Goal: Task Accomplishment & Management: Manage account settings

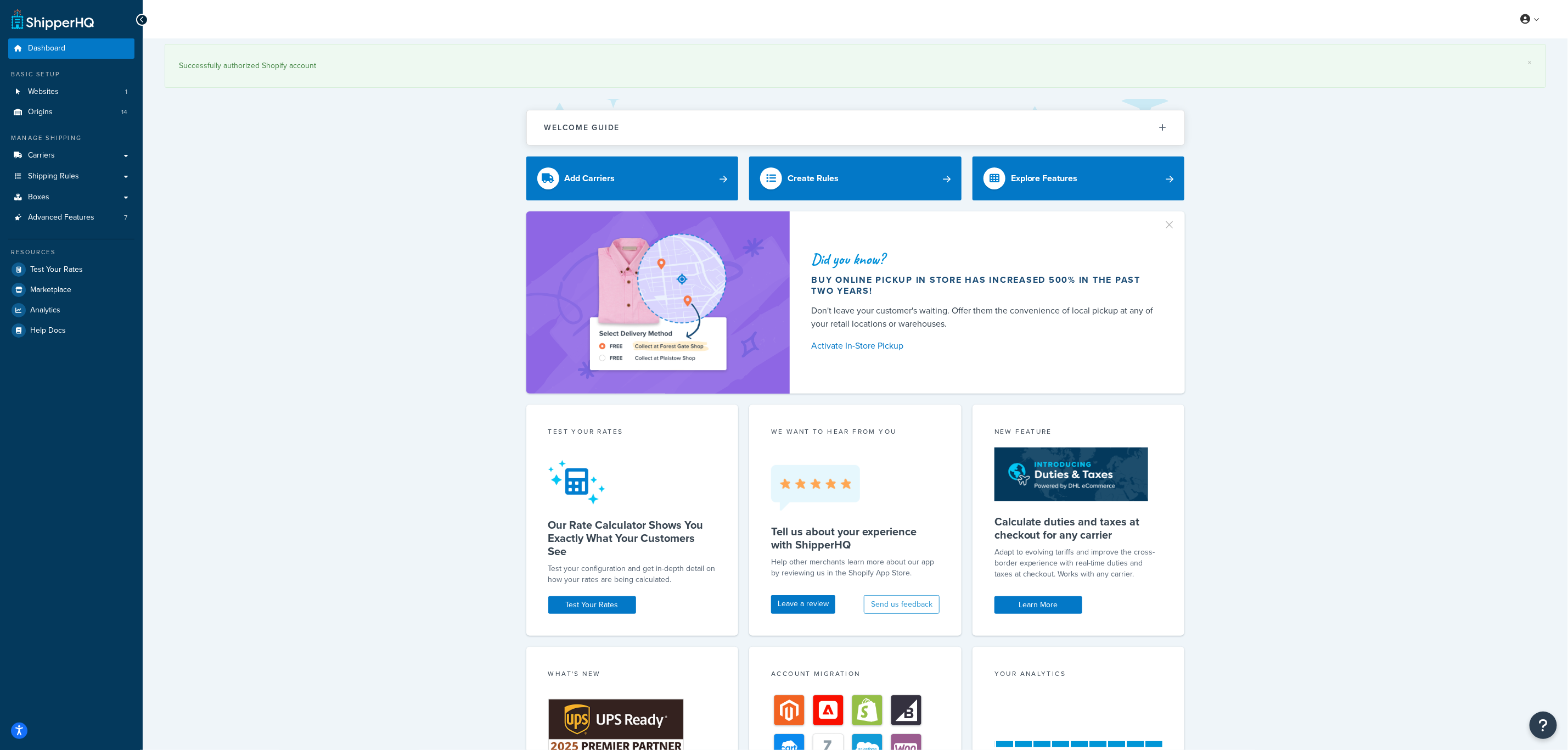
click at [1371, 243] on div "Did you know? Buy online pickup in store has increased 500% in the past two yea…" at bounding box center [855, 302] width 1382 height 182
click at [1535, 22] on link at bounding box center [1530, 19] width 31 height 16
click at [1528, 59] on link "×" at bounding box center [1529, 63] width 4 height 9
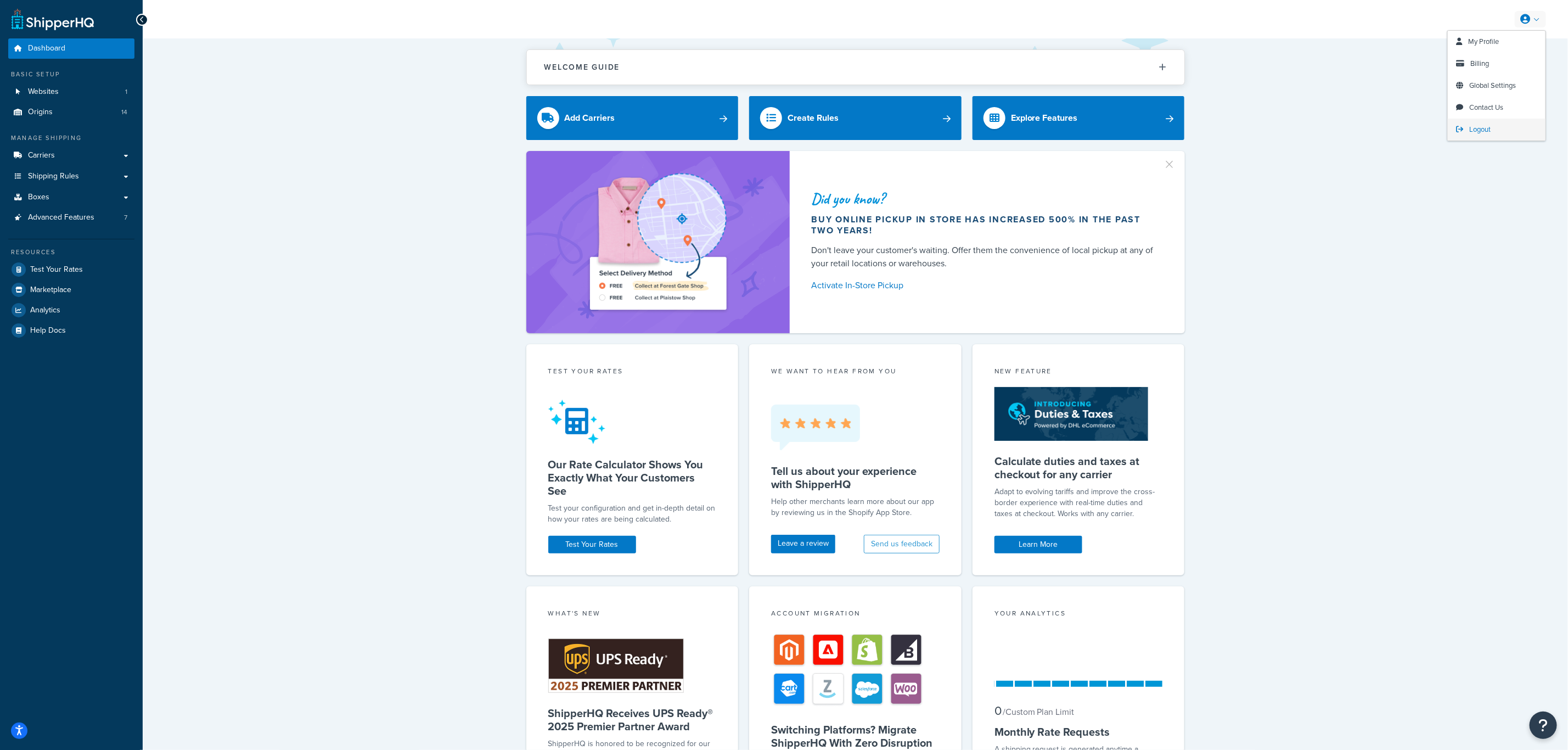
click at [1486, 127] on span "Logout" at bounding box center [1480, 129] width 22 height 10
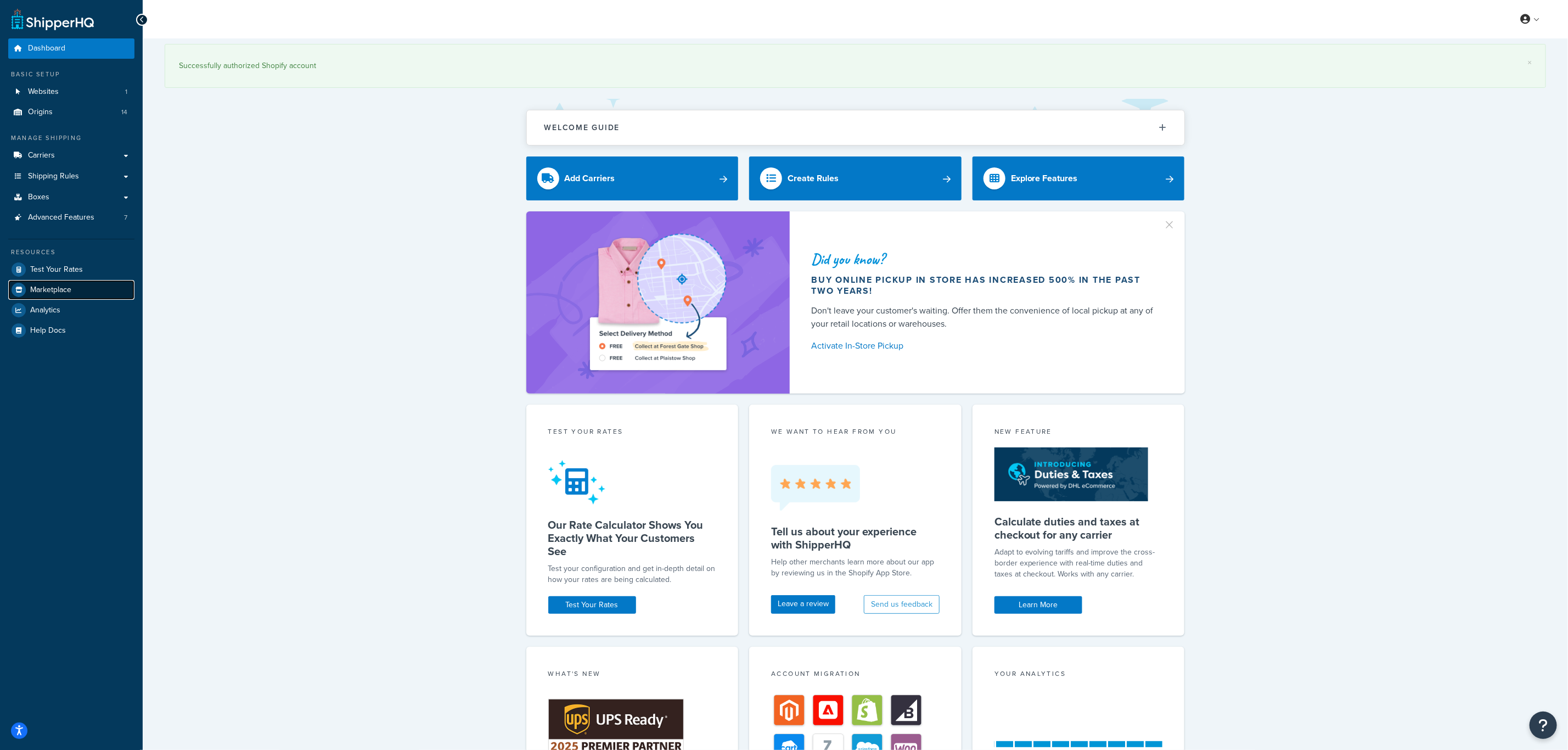
click at [51, 295] on link "Marketplace" at bounding box center [71, 289] width 126 height 20
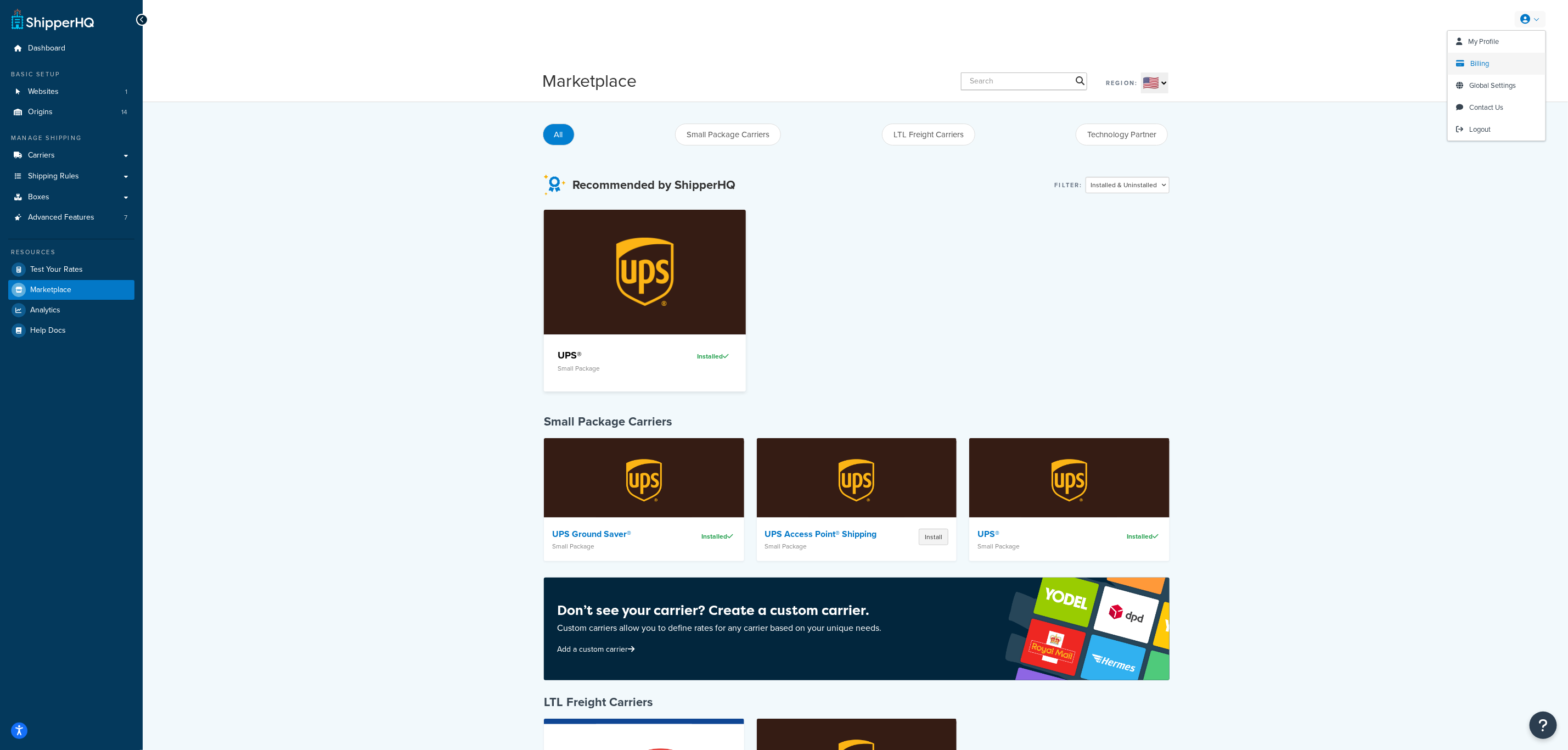
click at [1487, 67] on span "Billing" at bounding box center [1479, 63] width 18 height 10
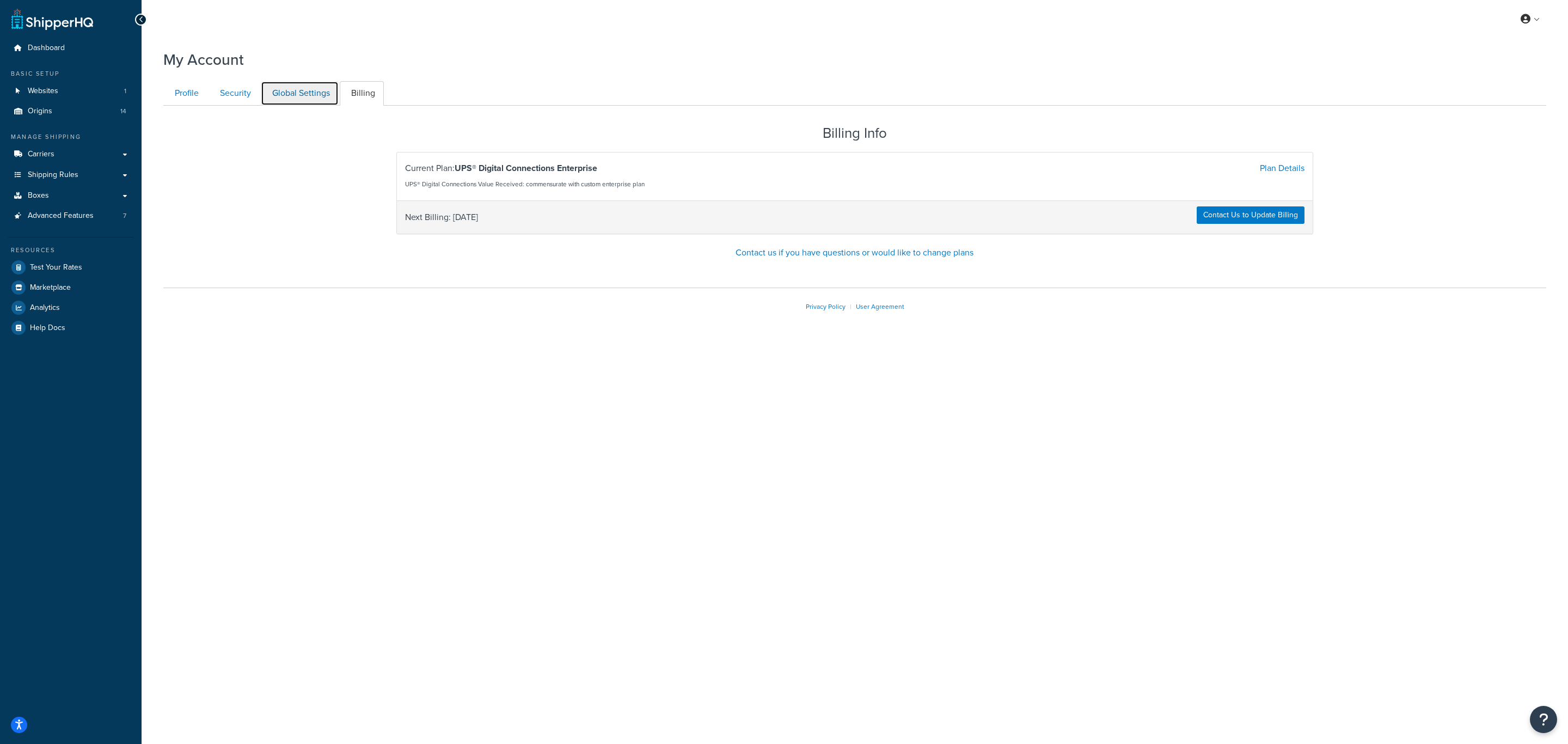
click at [301, 95] on link "Global Settings" at bounding box center [300, 93] width 78 height 25
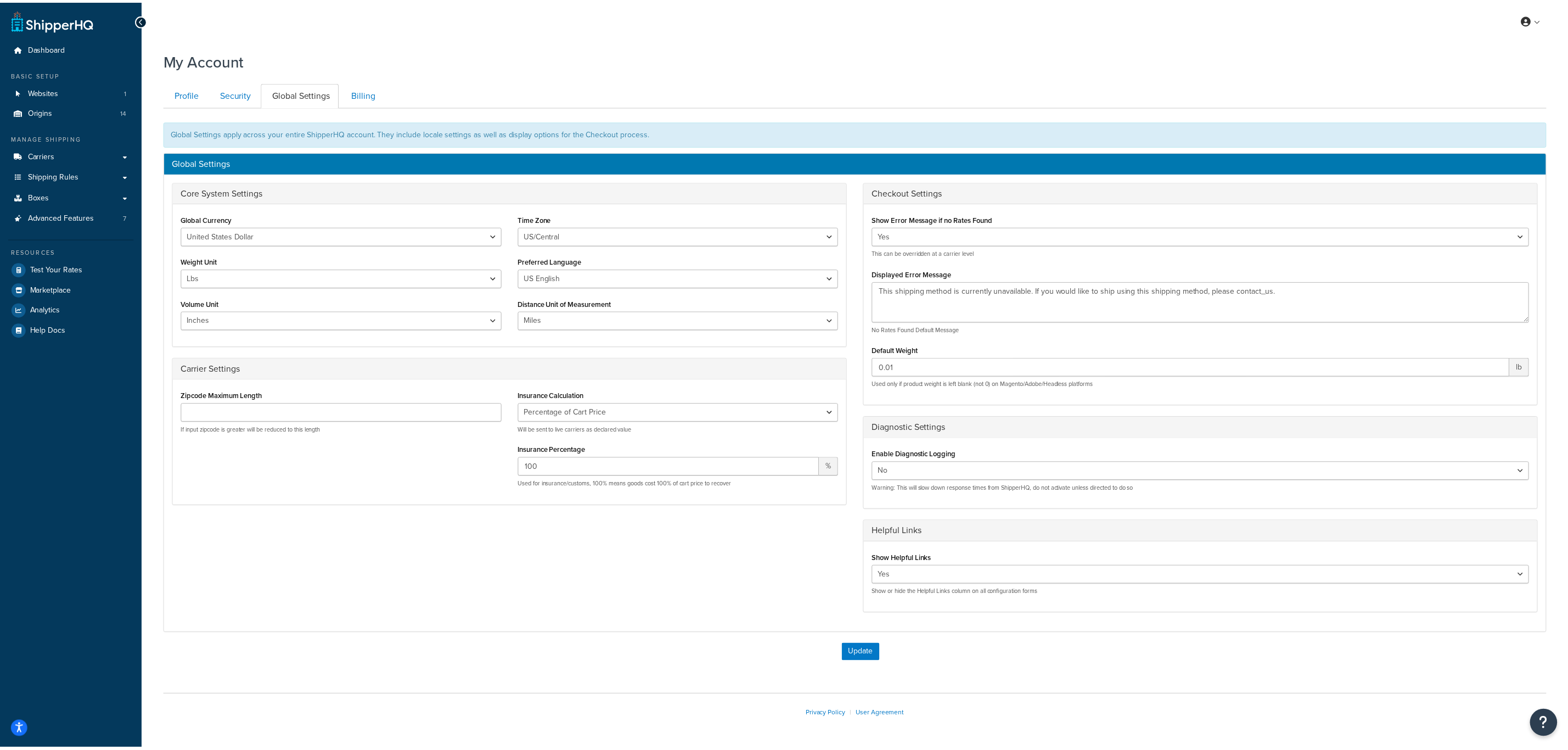
scroll to position [43, 0]
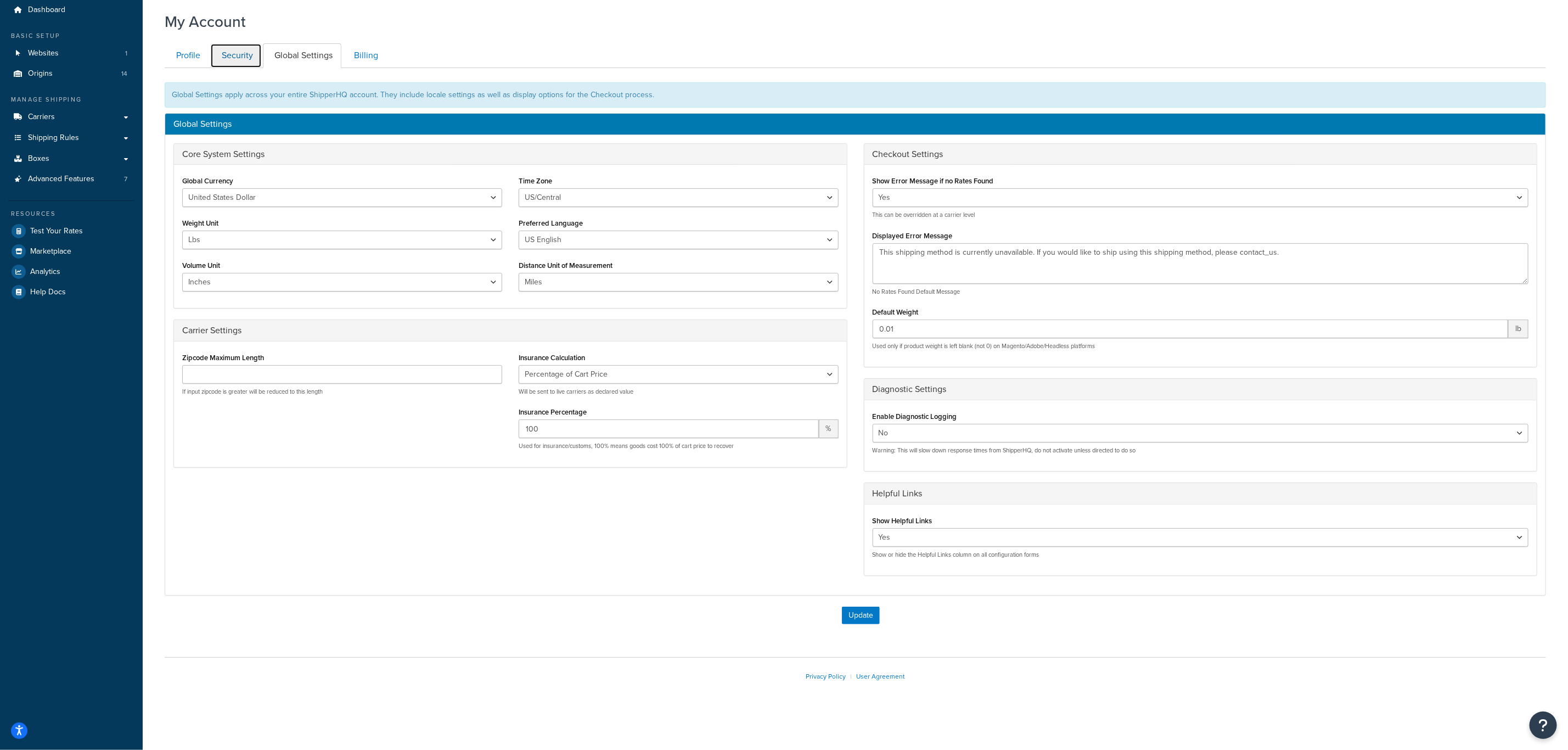
click at [243, 51] on link "Security" at bounding box center [236, 55] width 51 height 25
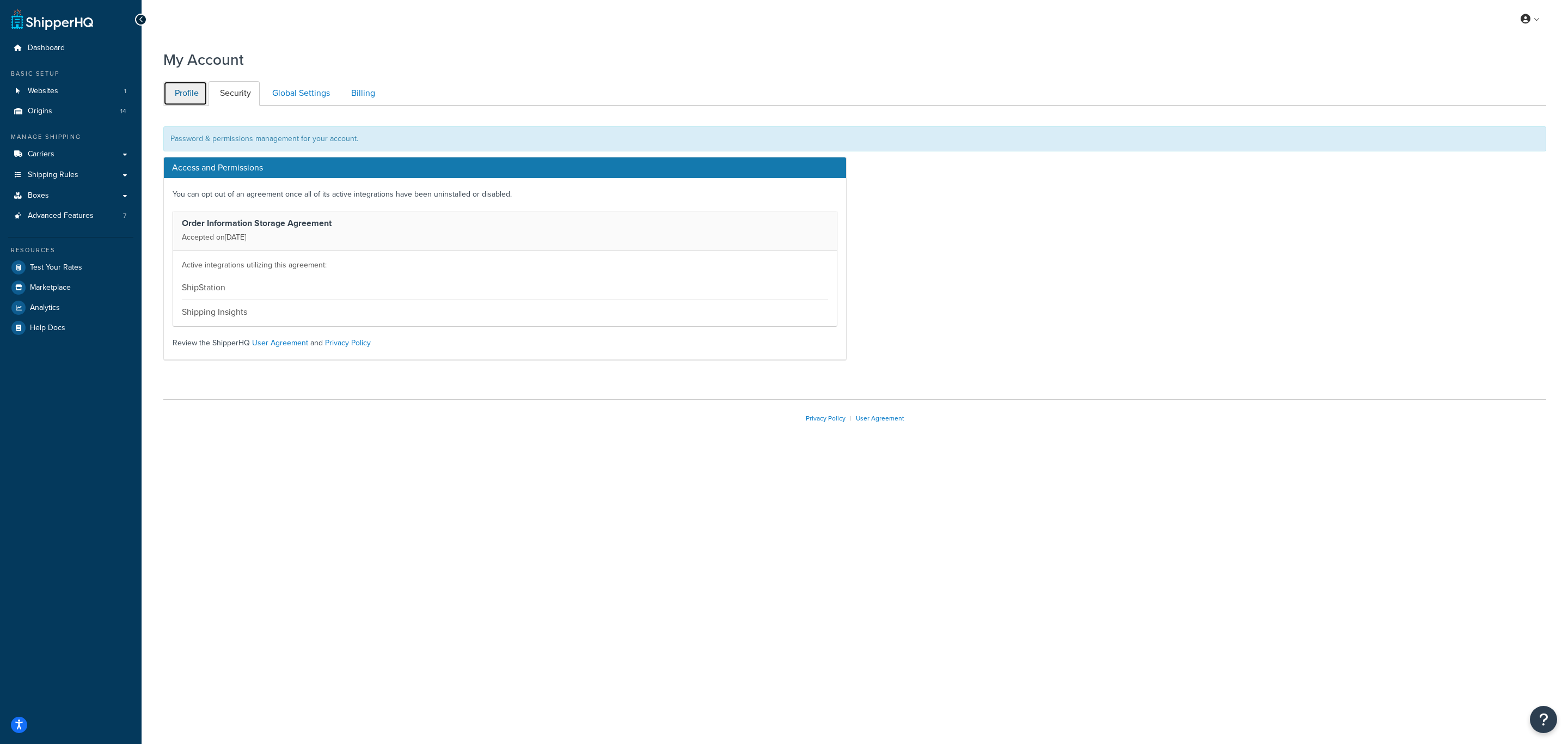
click at [182, 94] on link "Profile" at bounding box center [186, 93] width 44 height 25
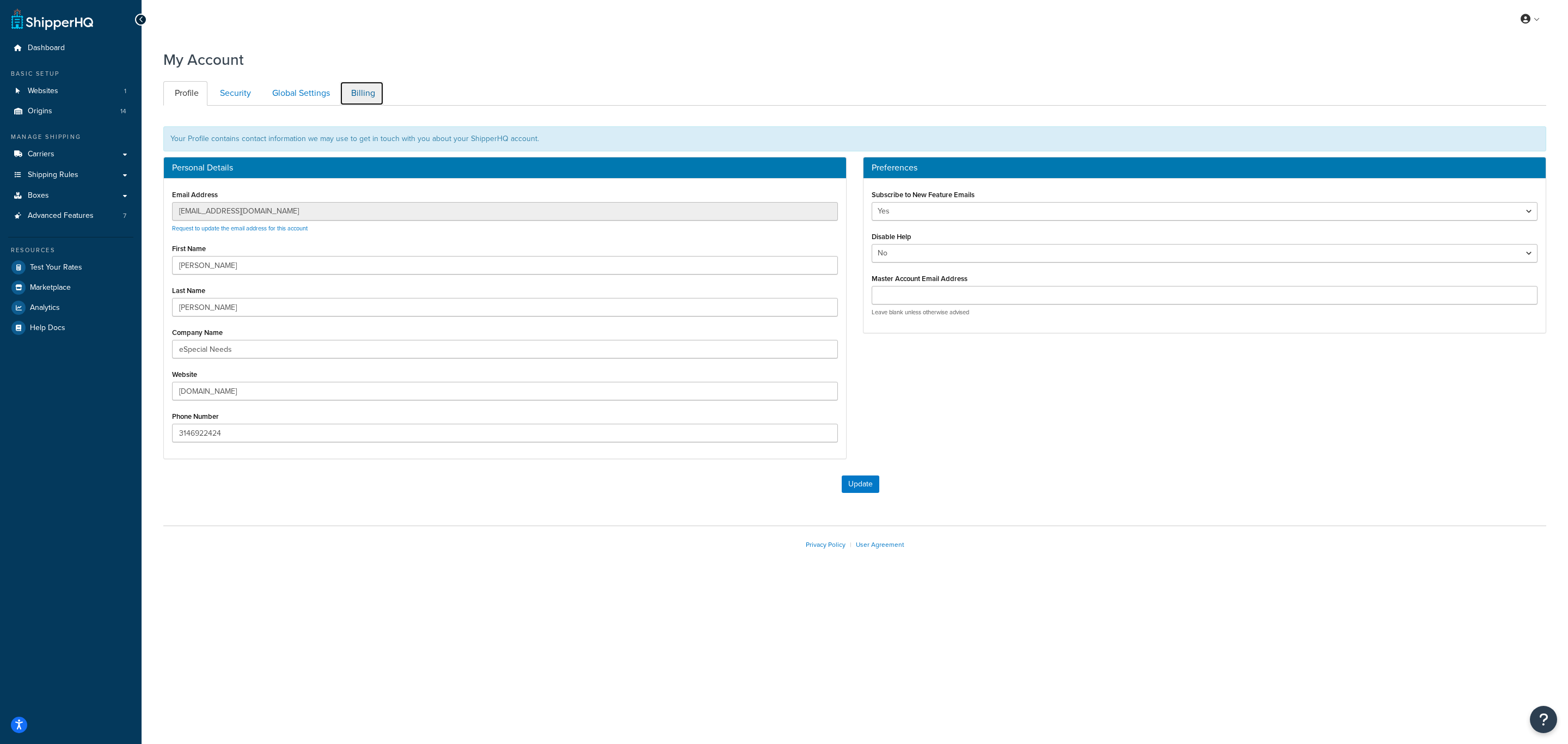
click at [361, 93] on link "Billing" at bounding box center [362, 93] width 44 height 25
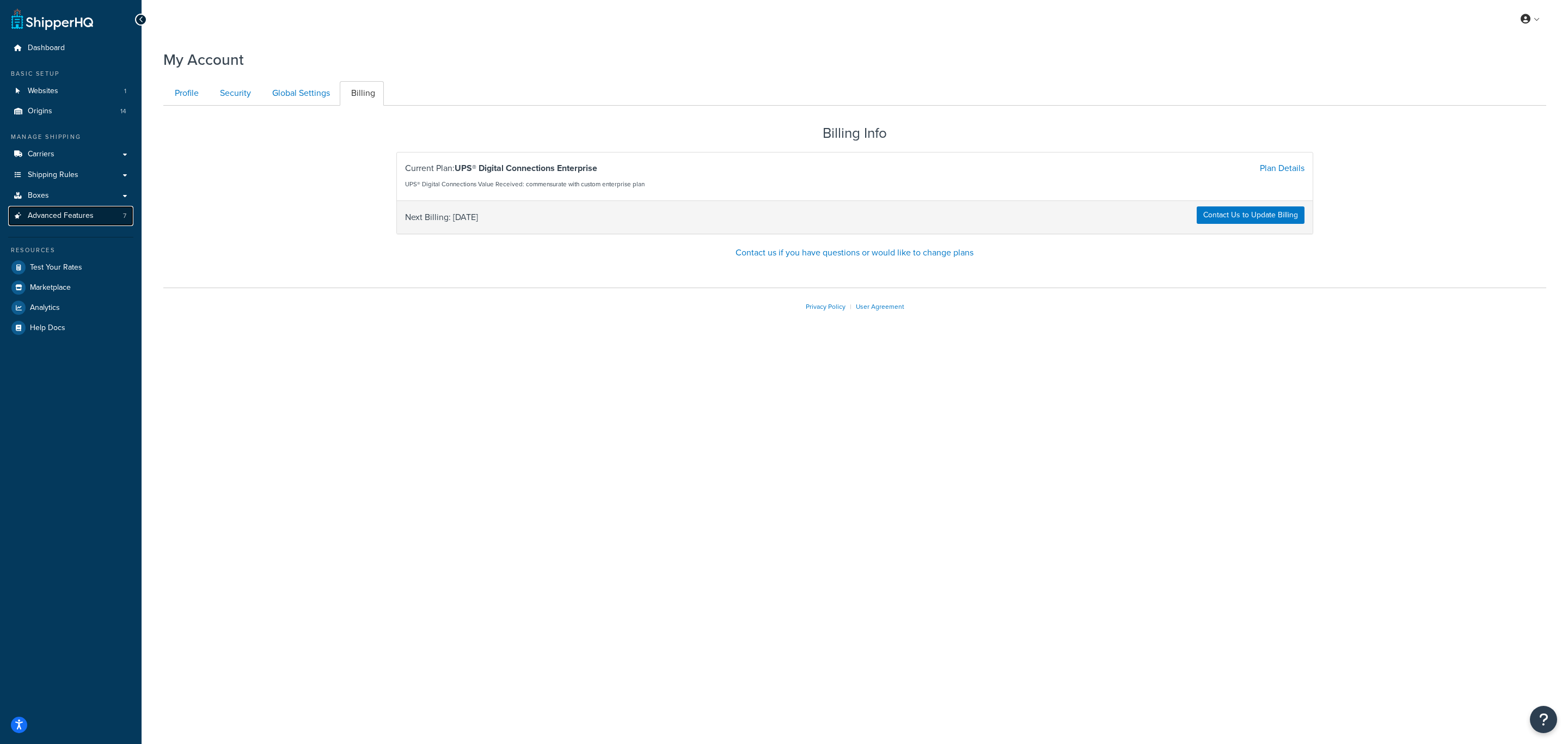
click at [64, 213] on span "Advanced Features" at bounding box center [60, 216] width 66 height 9
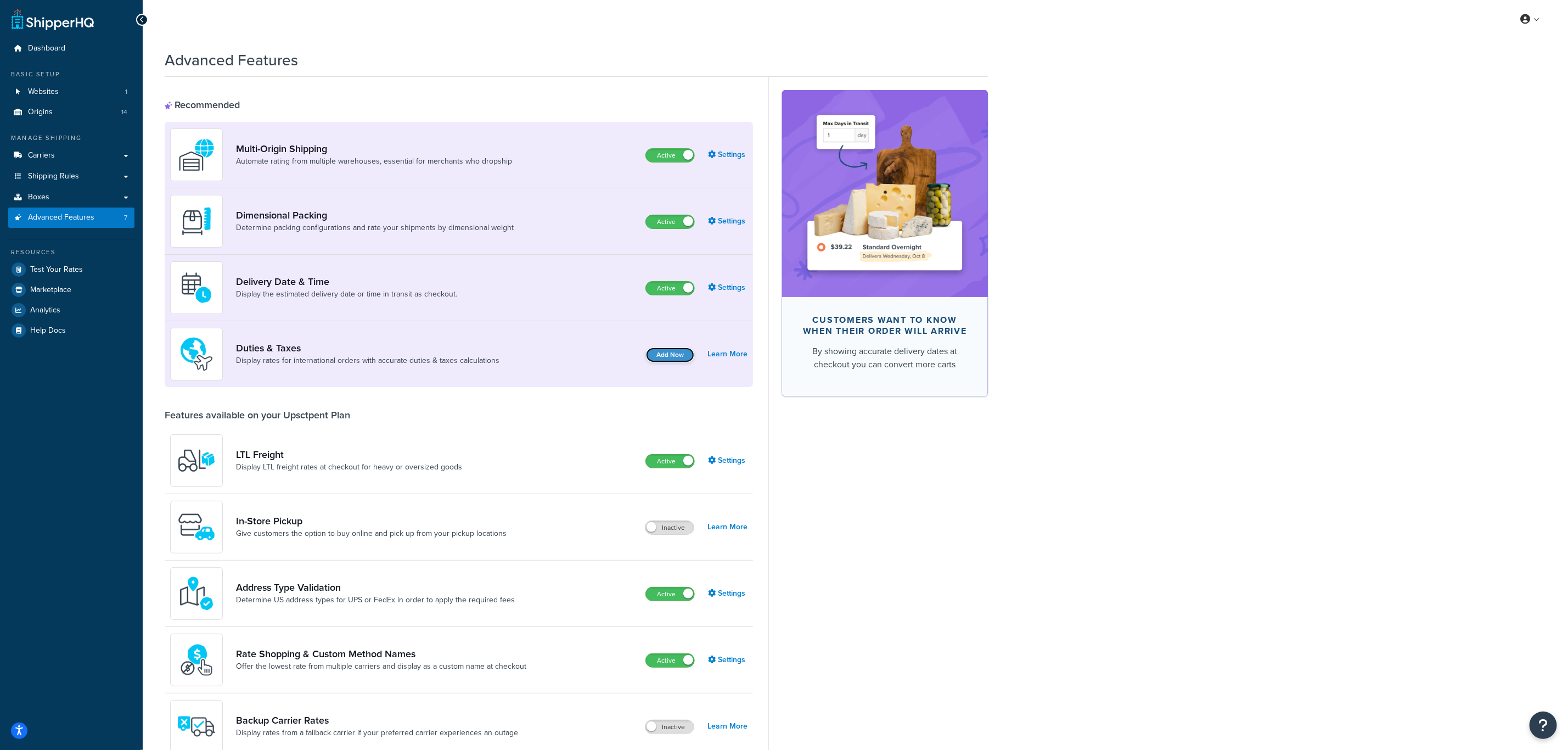
click at [674, 354] on button "Add Now" at bounding box center [670, 354] width 48 height 15
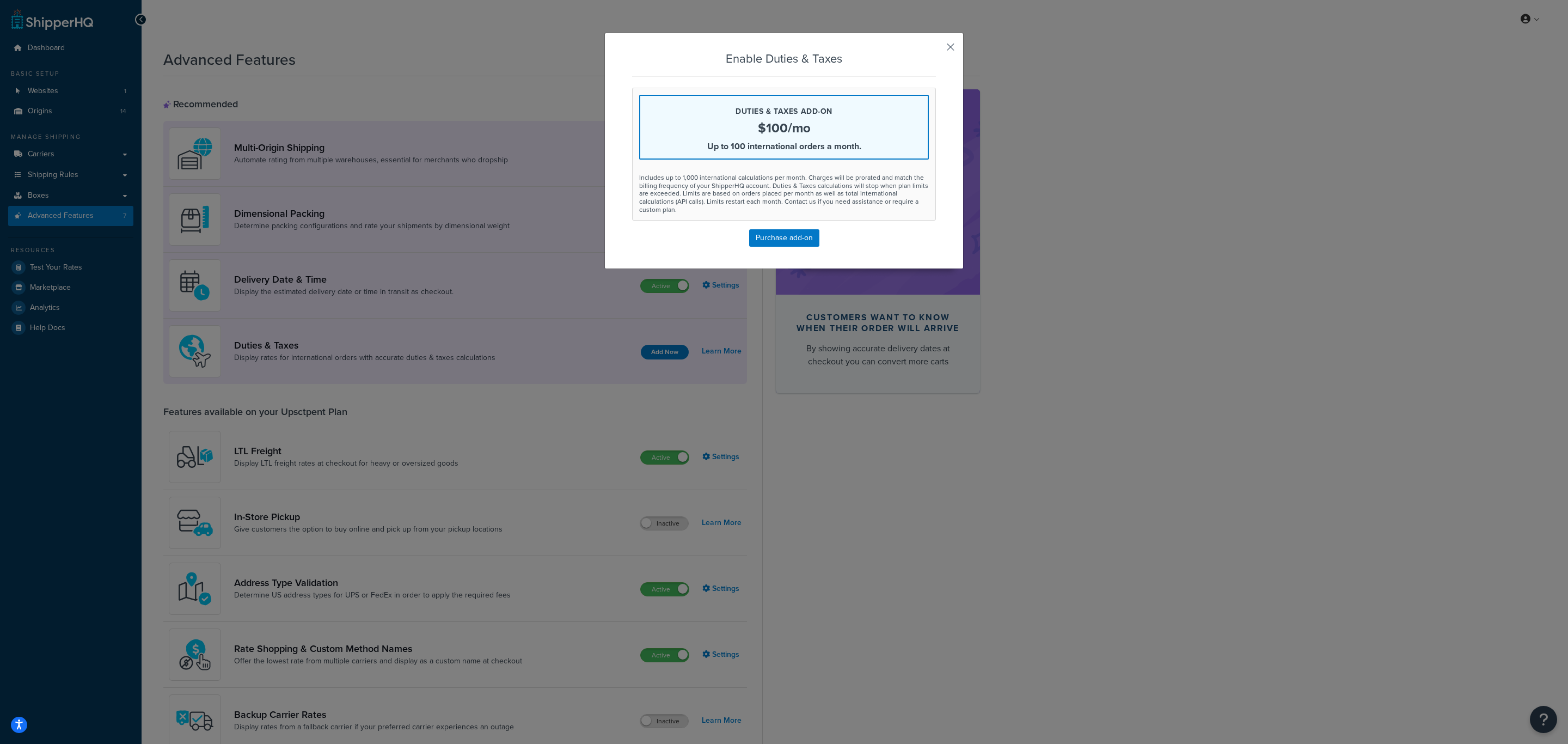
click at [936, 50] on button "button" at bounding box center [935, 51] width 3 height 3
